Goal: Check status

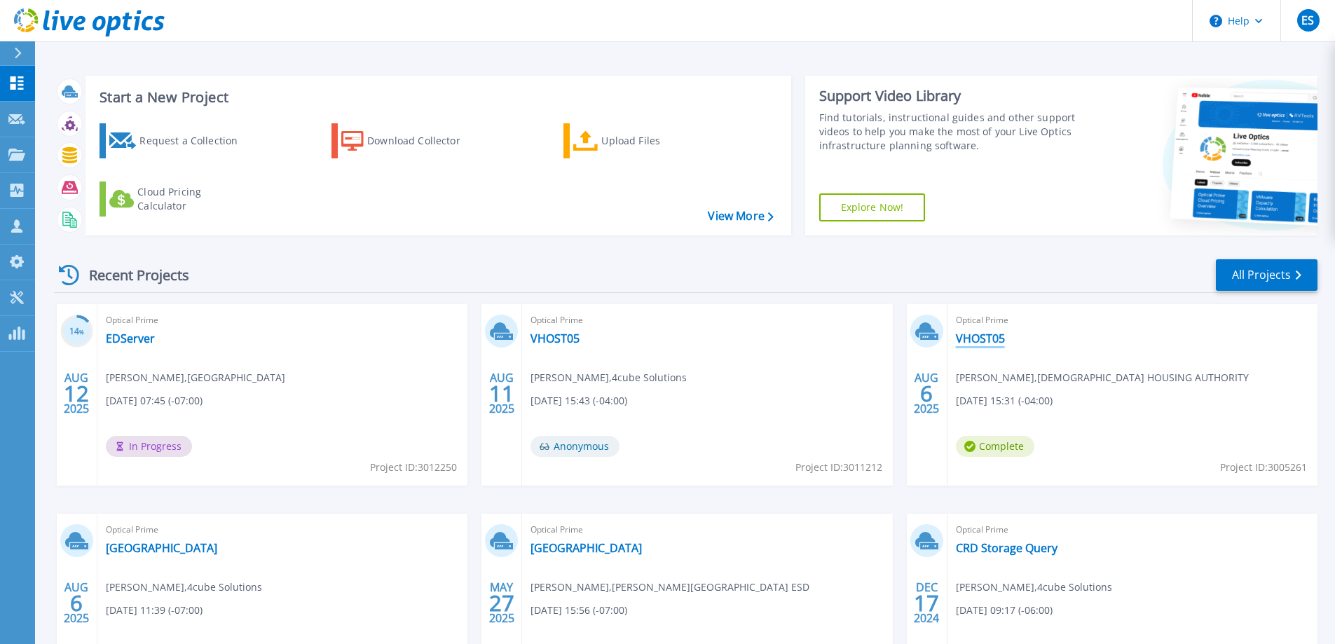
click at [988, 337] on link "VHOST05" at bounding box center [980, 338] width 49 height 14
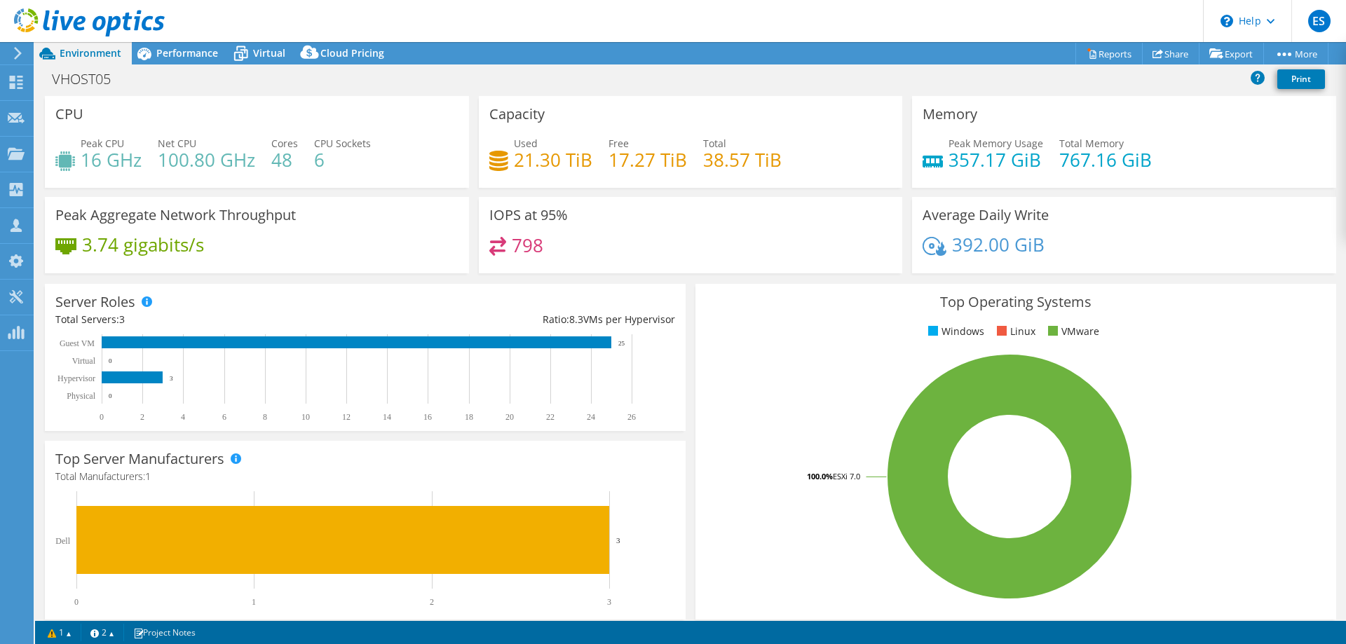
select select "USD"
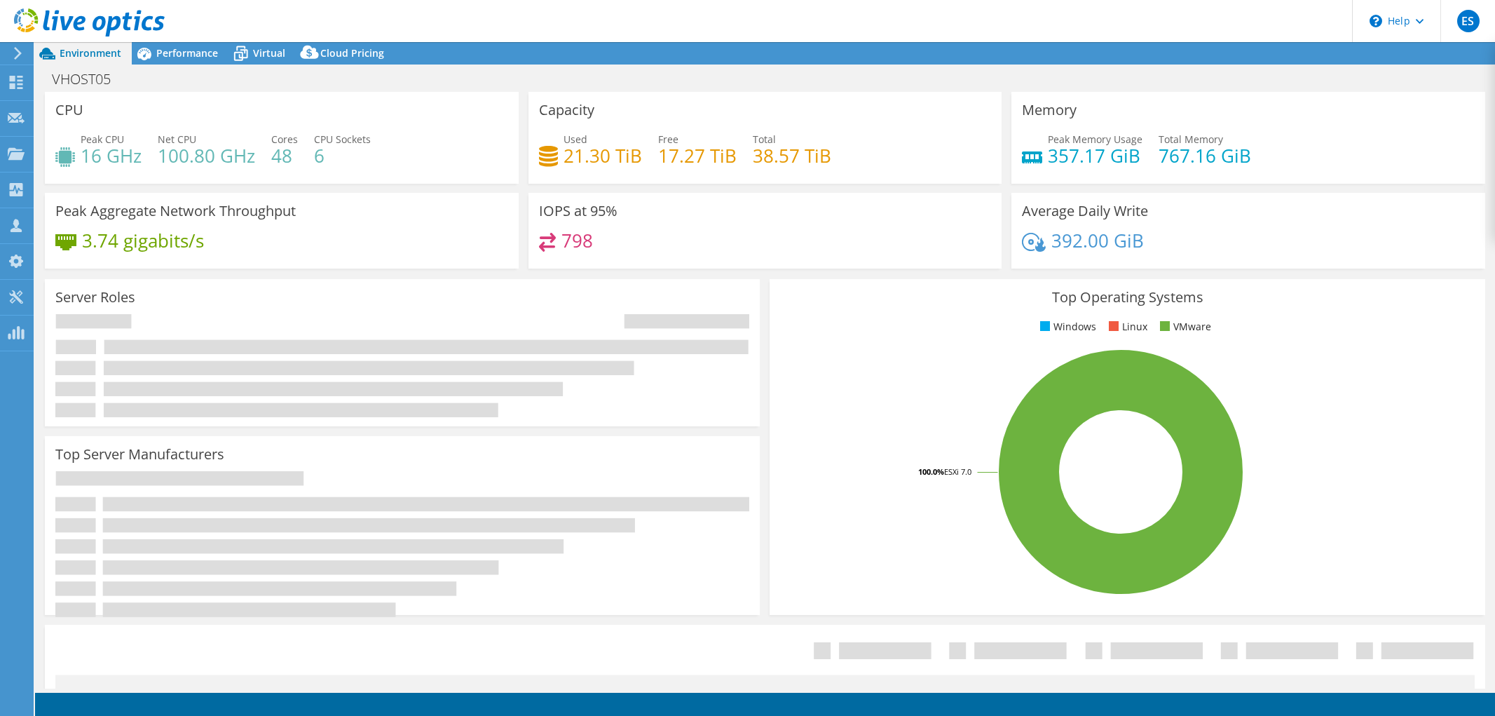
select select "USD"
